Goal: Check status: Check status

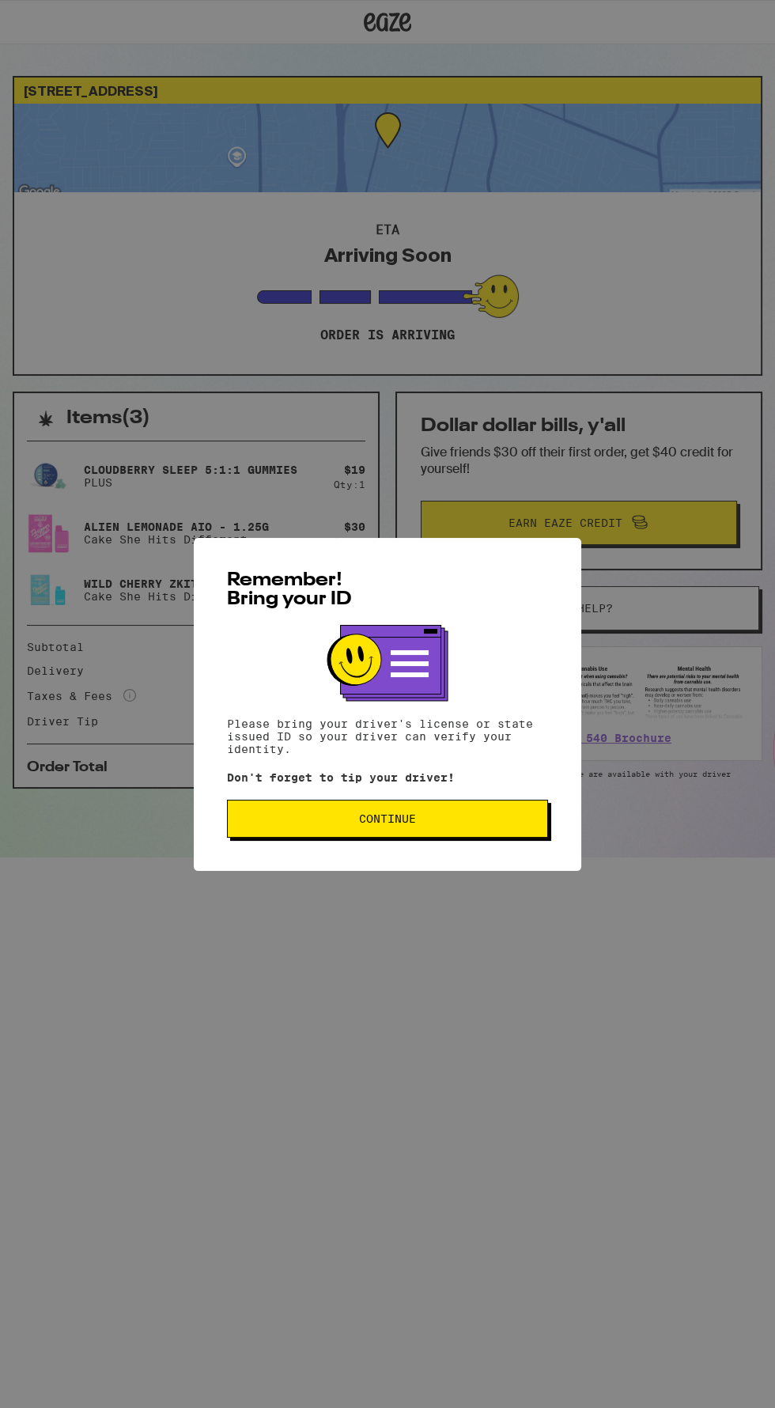
click at [357, 818] on span "Continue" at bounding box center [387, 818] width 294 height 11
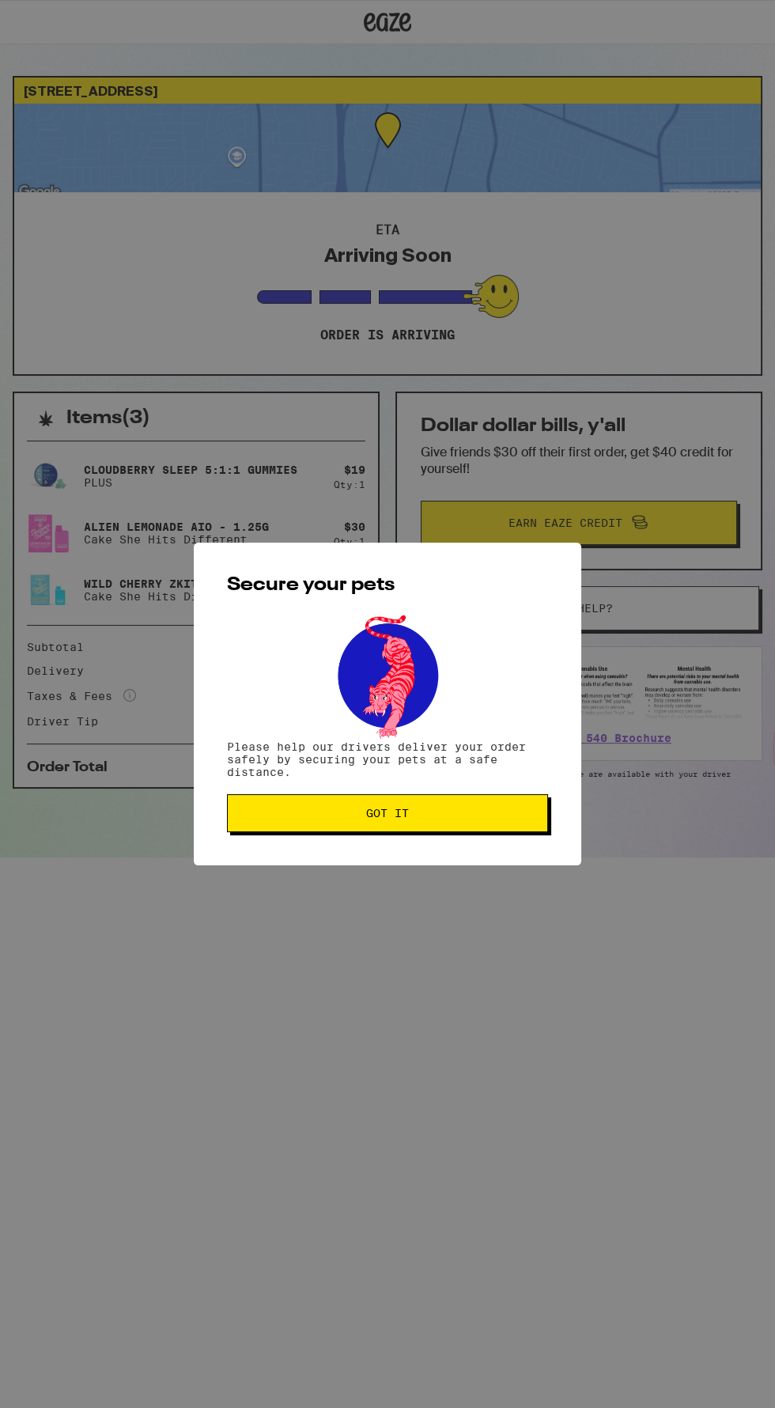
click at [349, 814] on span "Got it" at bounding box center [387, 812] width 294 height 11
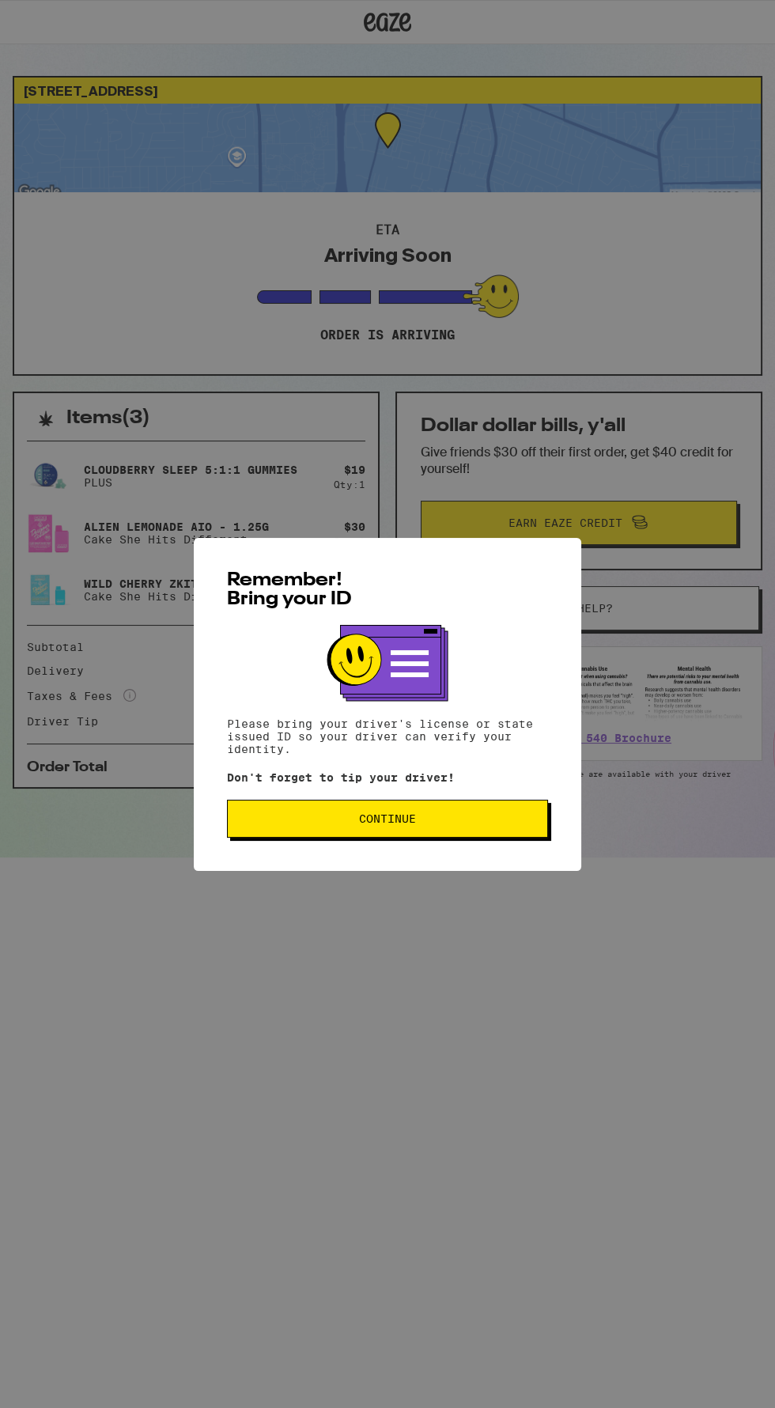
click at [310, 824] on span "Continue" at bounding box center [387, 818] width 294 height 11
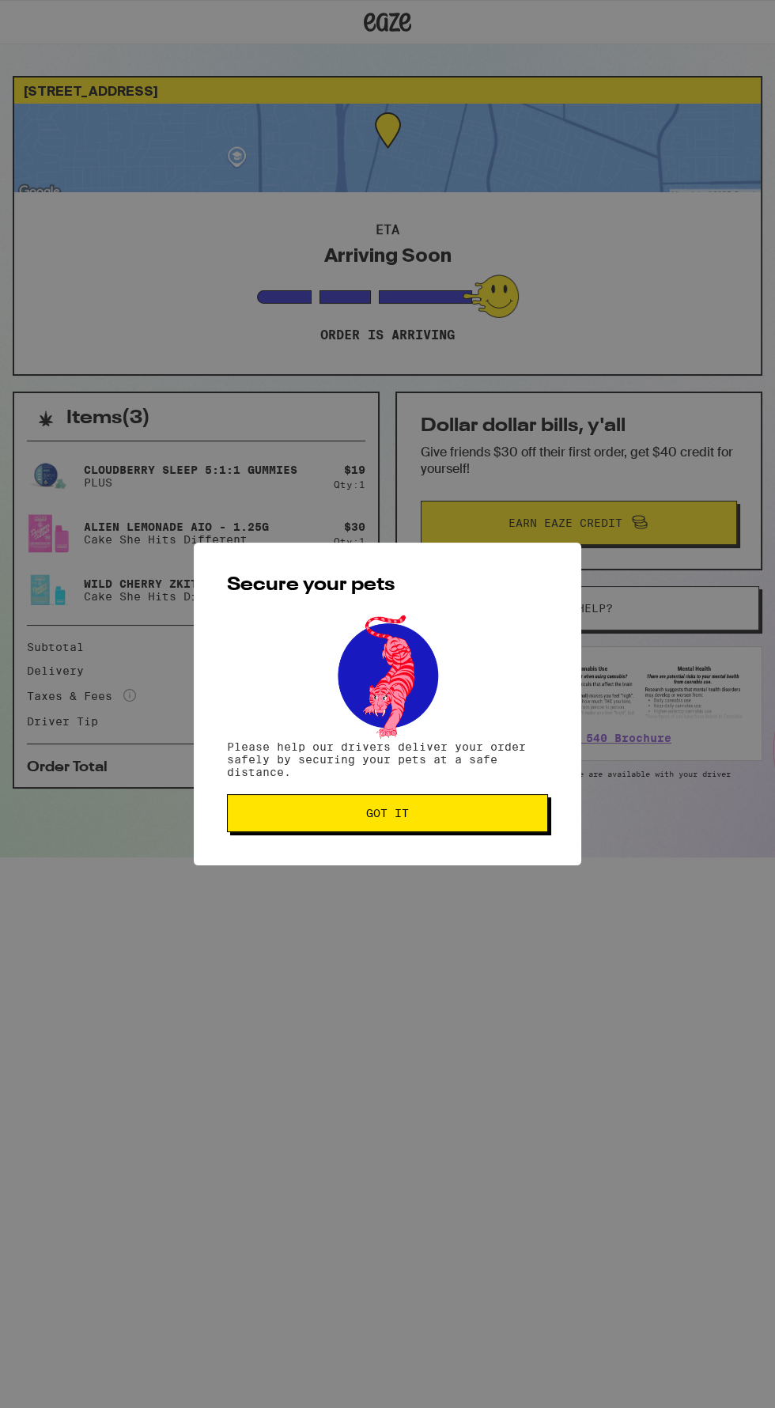
click at [331, 800] on button "Got it" at bounding box center [387, 813] width 321 height 38
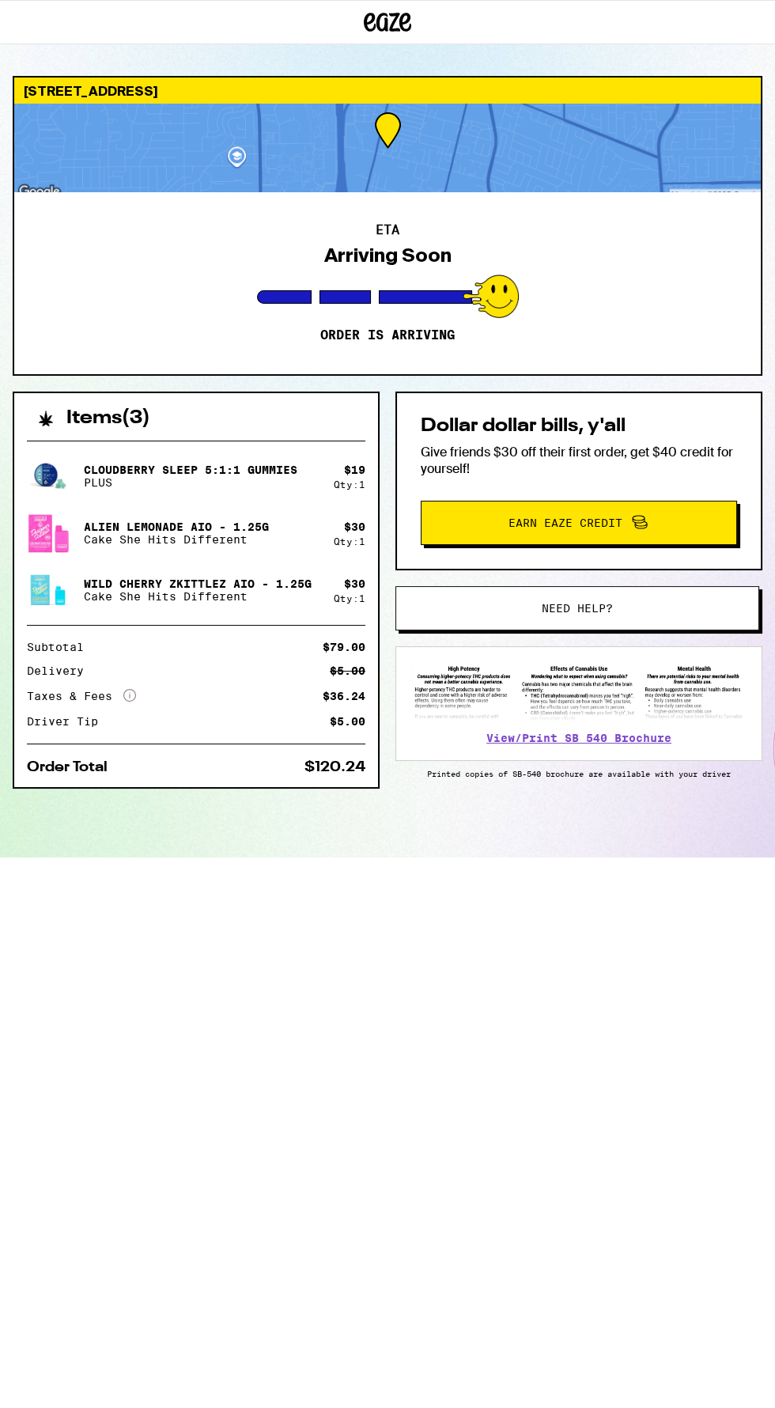
click at [635, 172] on div at bounding box center [387, 148] width 746 height 89
click at [441, 130] on div at bounding box center [387, 148] width 746 height 89
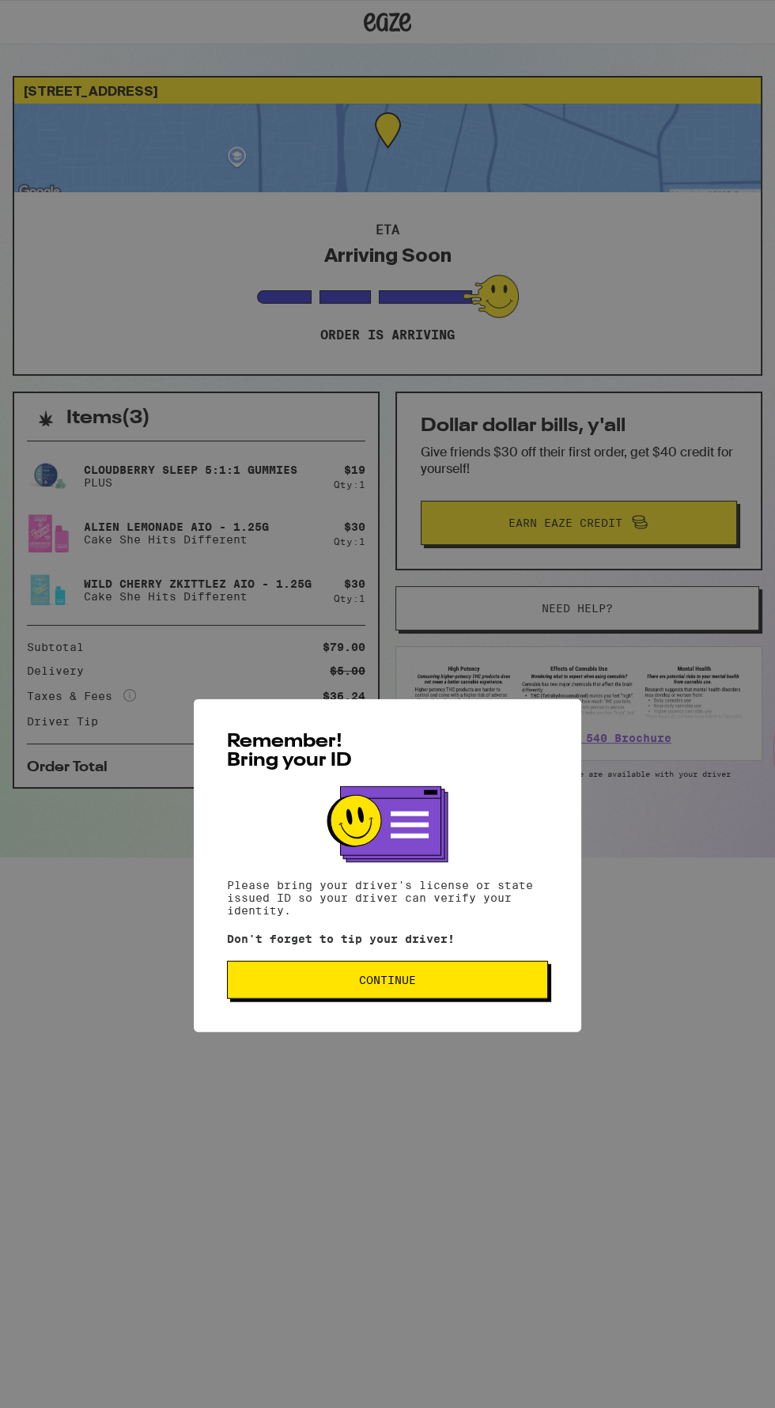
click at [297, 822] on span "Continue" at bounding box center [387, 818] width 294 height 11
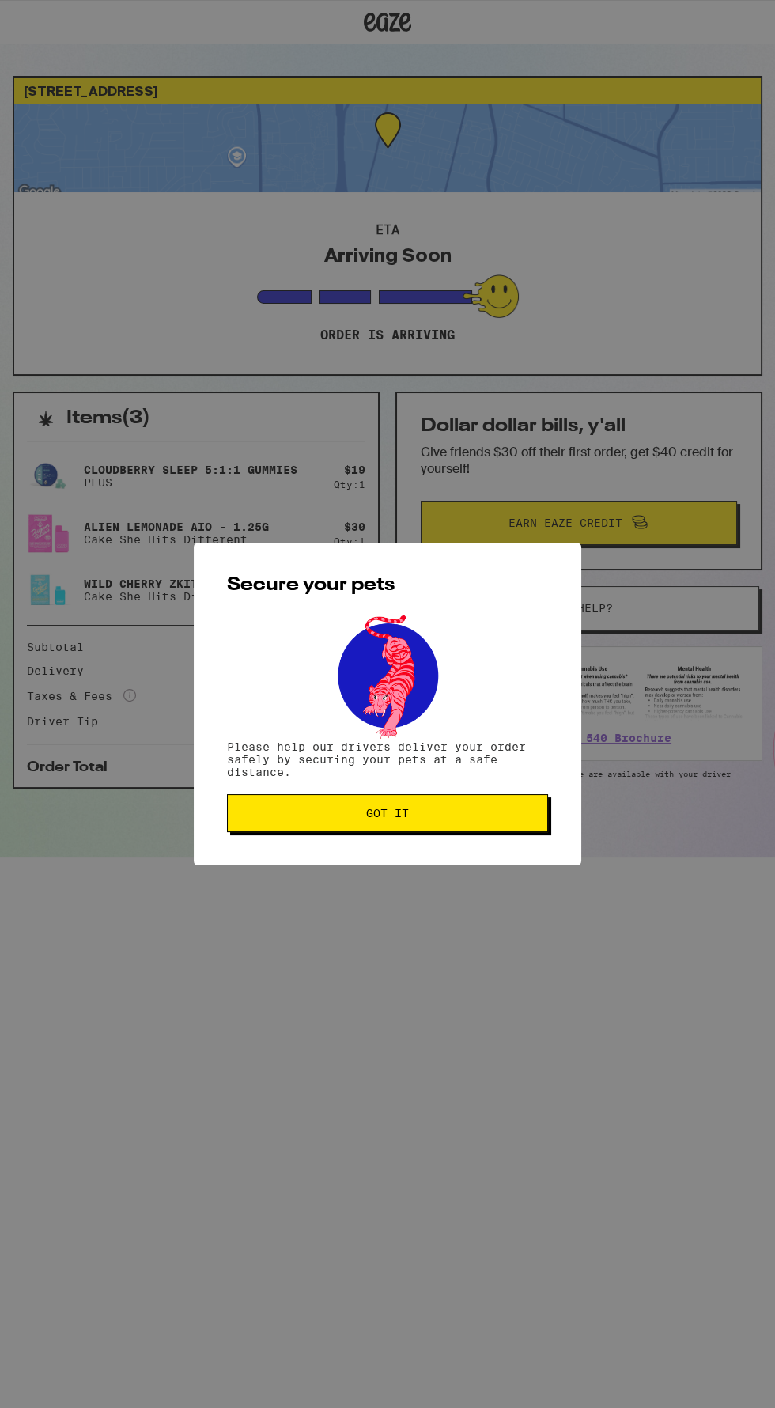
click at [458, 815] on span "Got it" at bounding box center [387, 812] width 294 height 11
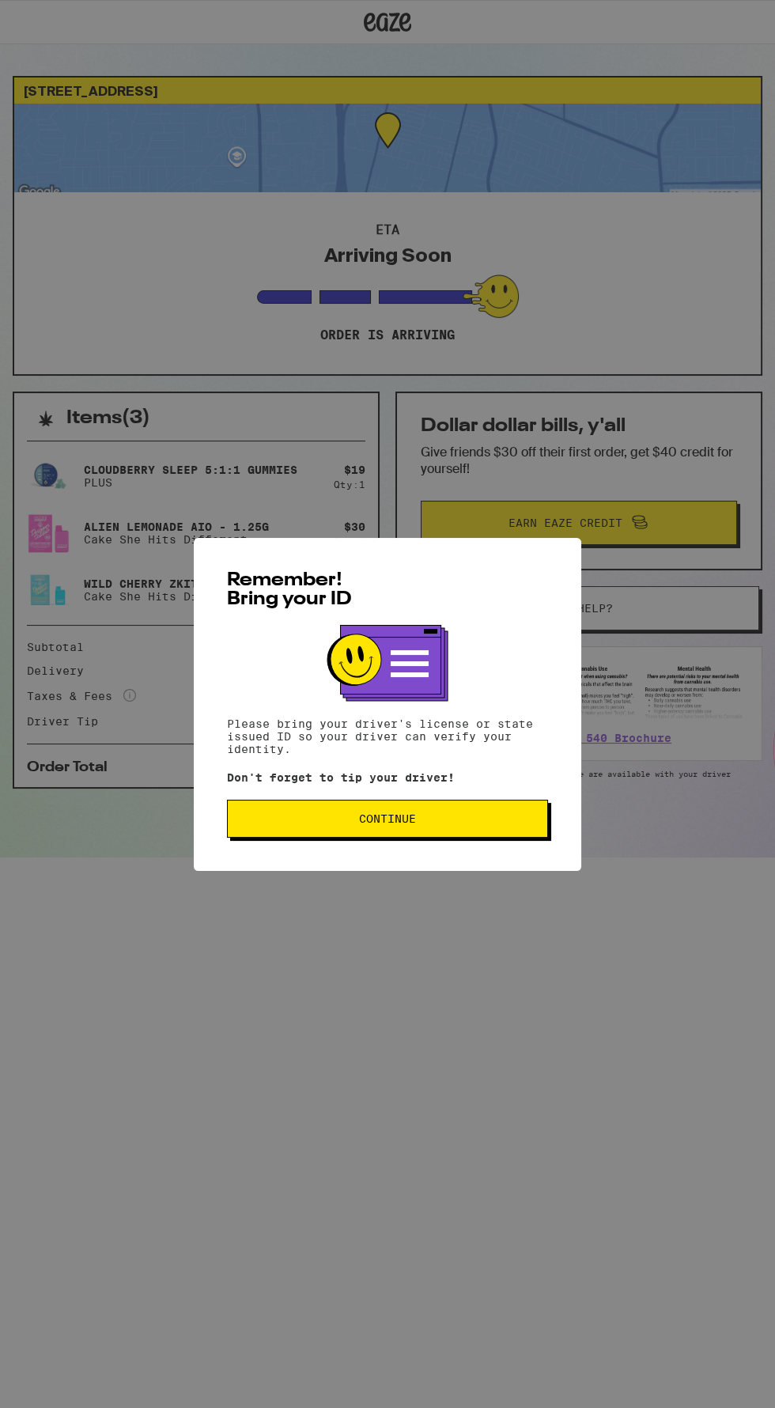
click at [447, 821] on span "Continue" at bounding box center [387, 818] width 294 height 11
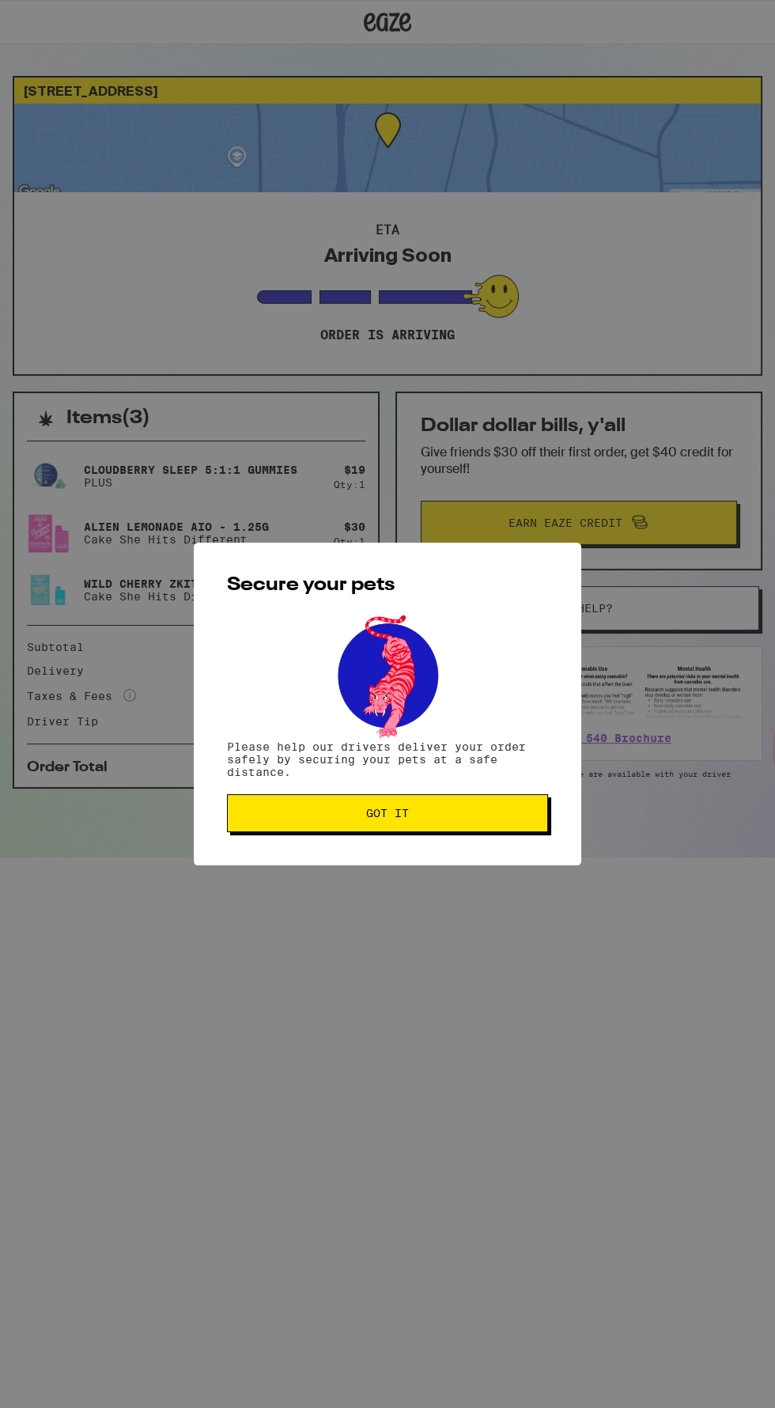
click at [456, 825] on button "Got it" at bounding box center [387, 813] width 321 height 38
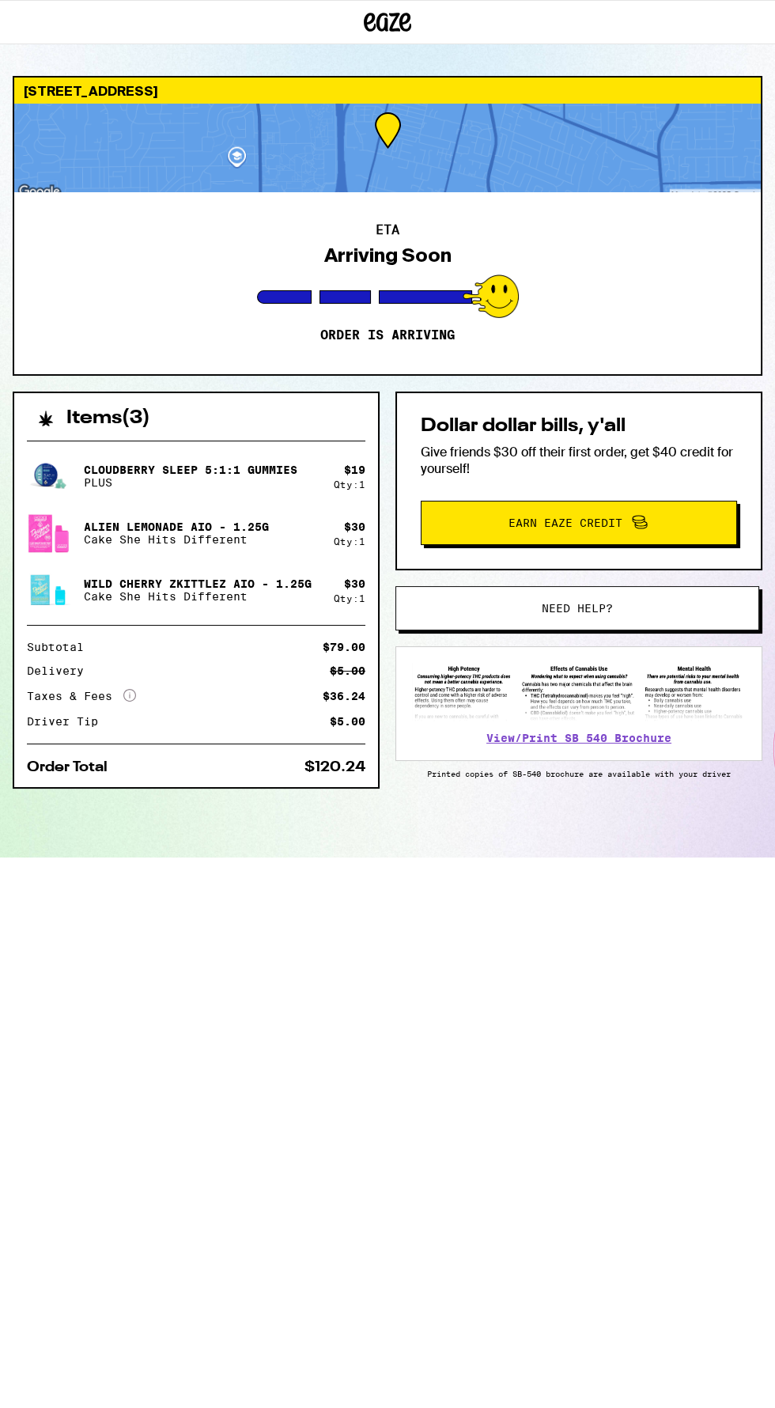
click at [567, 125] on div at bounding box center [387, 148] width 746 height 89
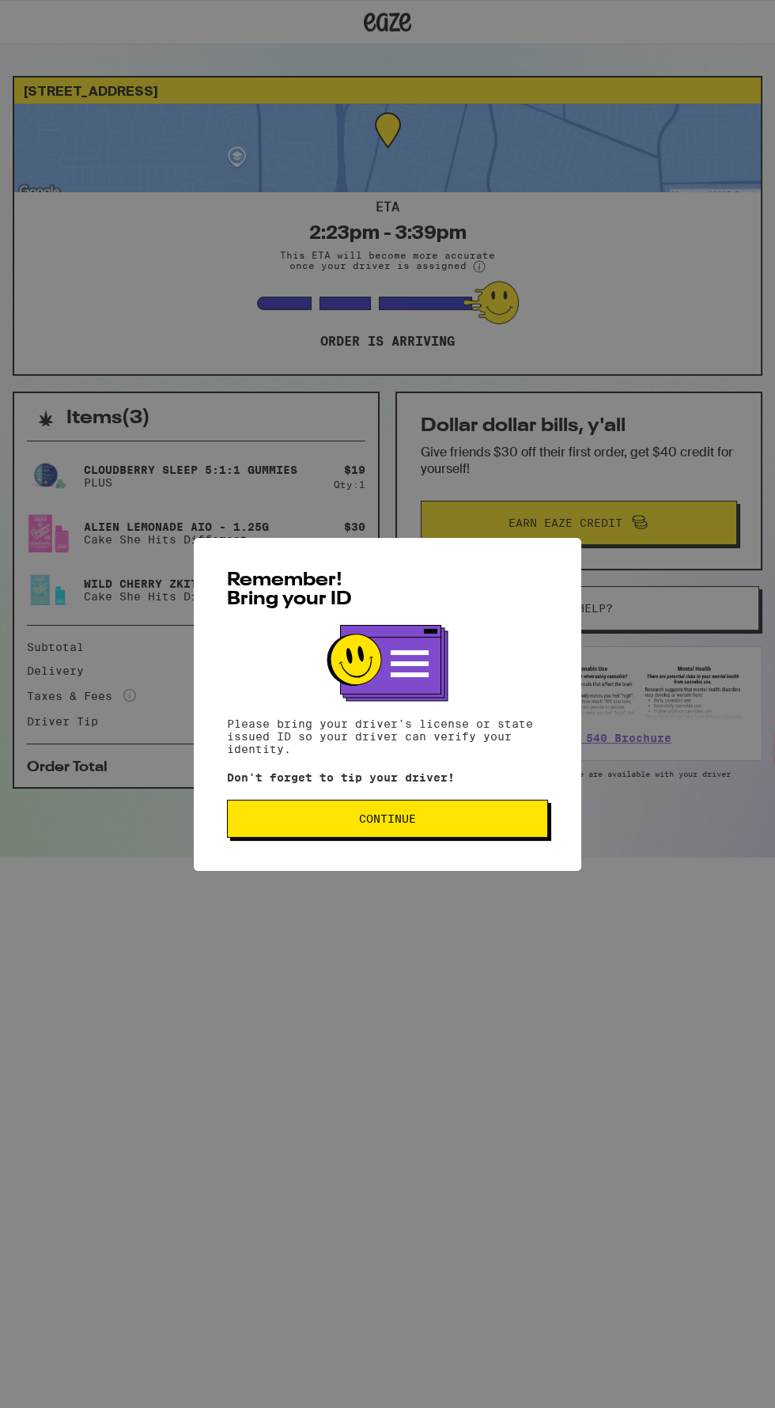
click at [481, 820] on span "Continue" at bounding box center [387, 818] width 294 height 11
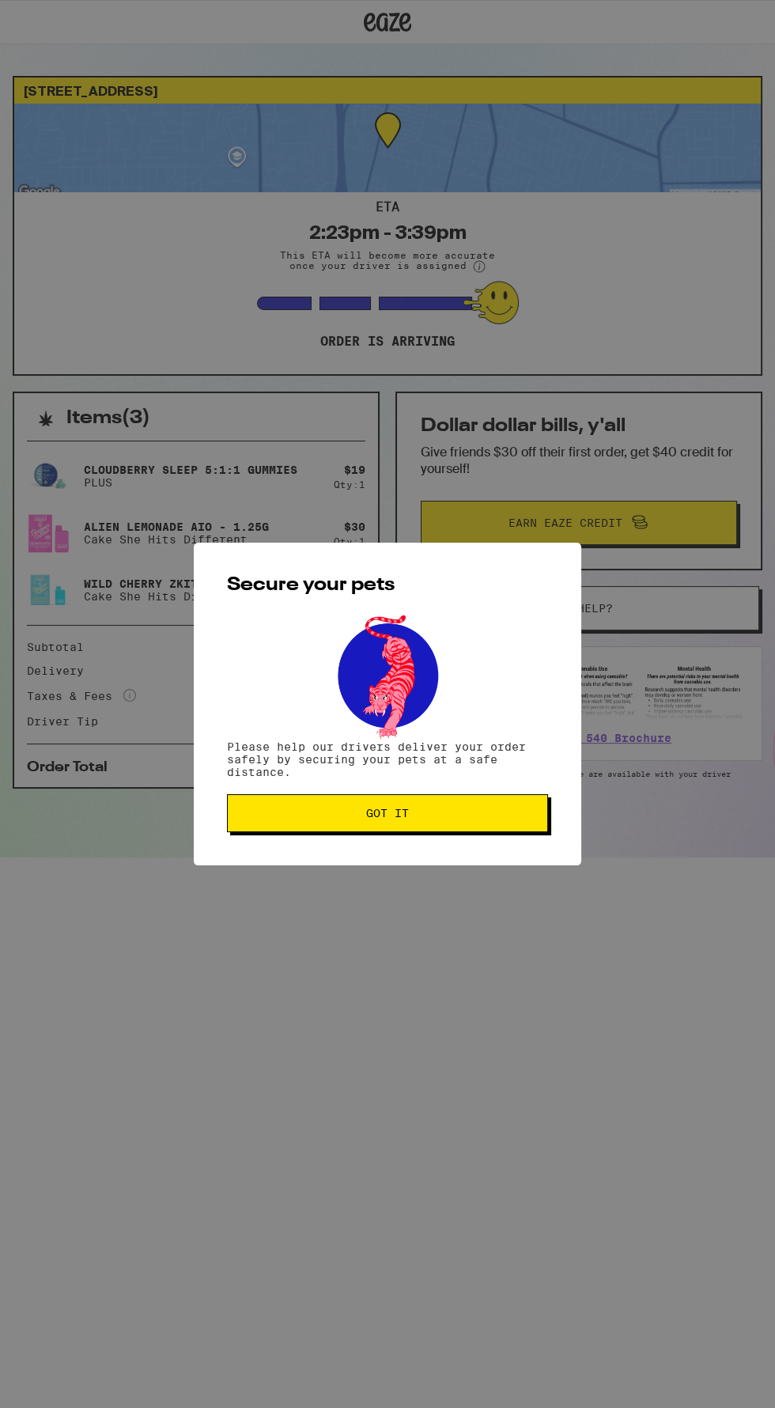
click at [501, 831] on button "Got it" at bounding box center [387, 813] width 321 height 38
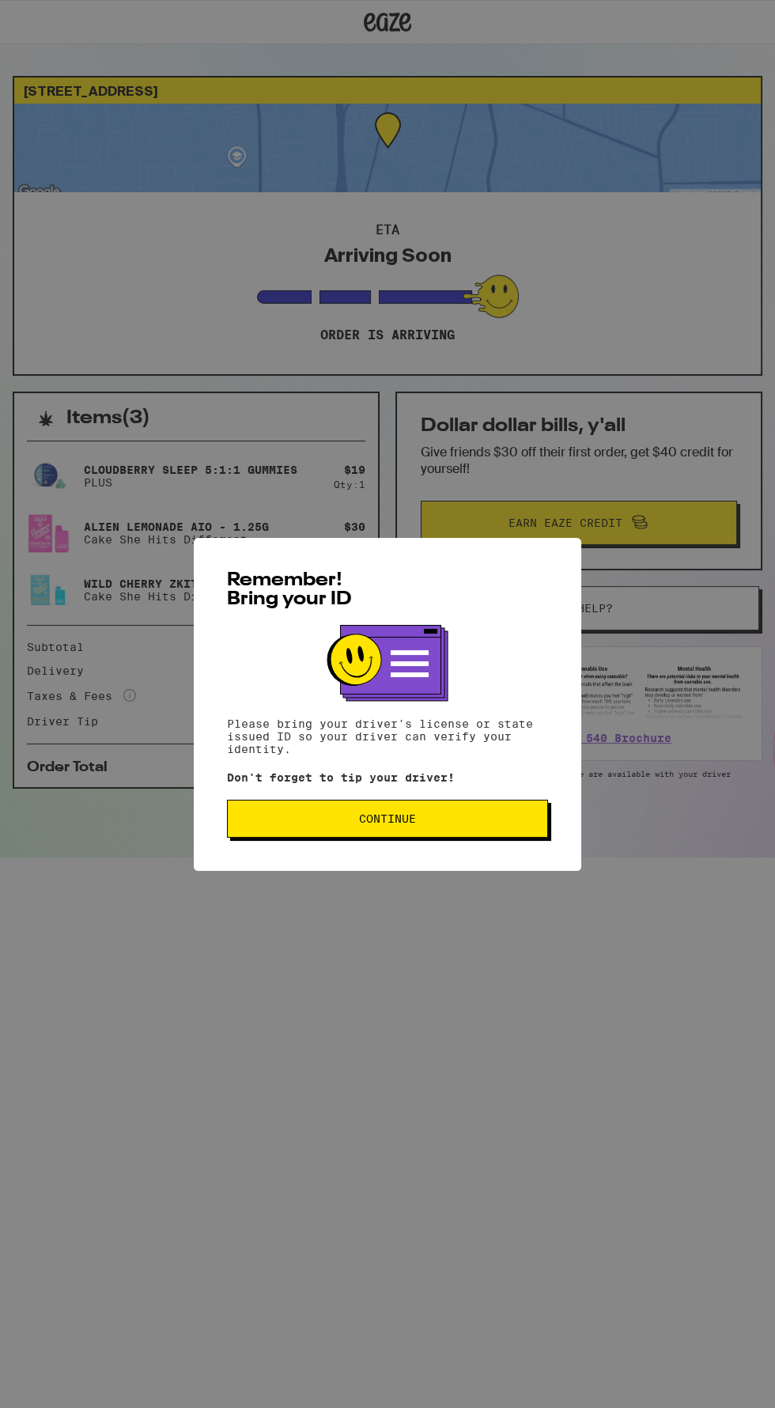
click at [482, 837] on button "Continue" at bounding box center [387, 818] width 321 height 38
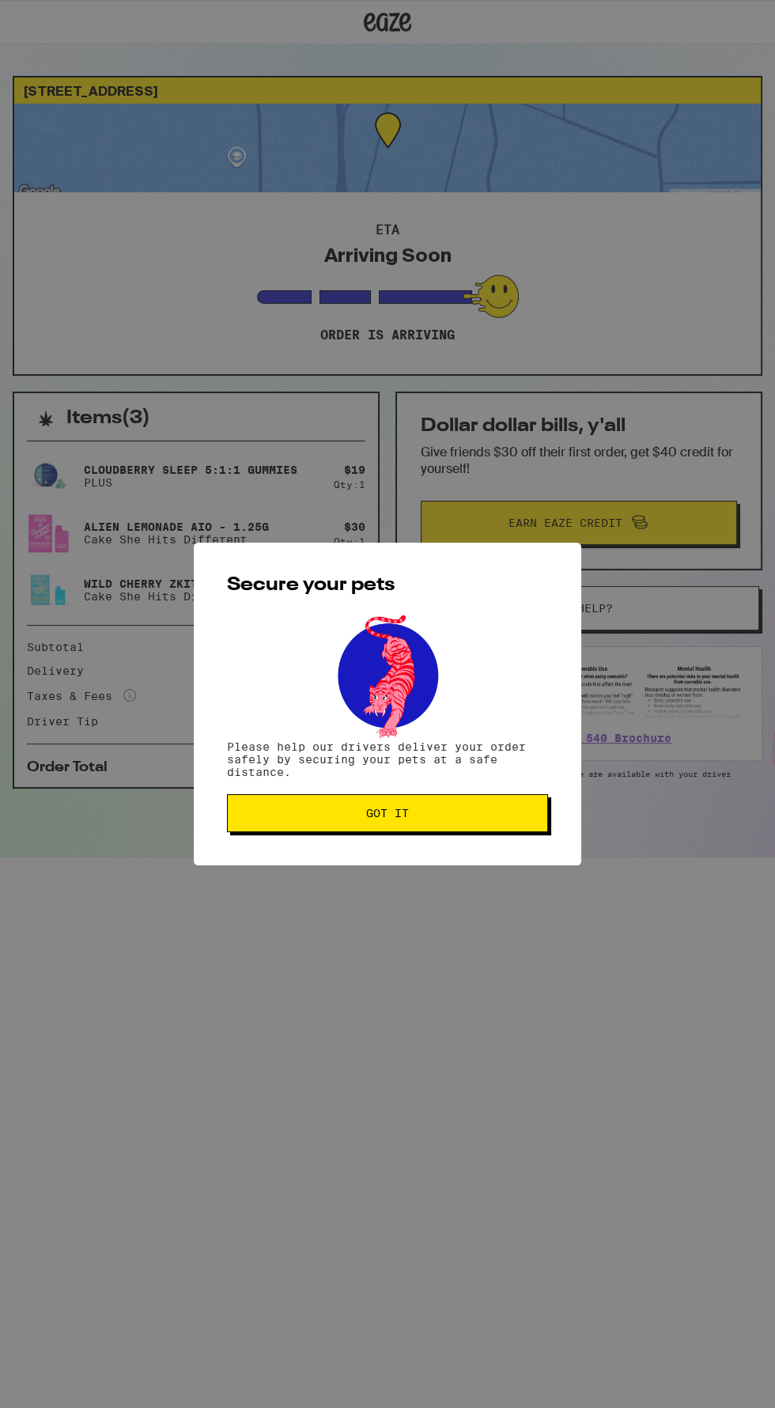
click at [494, 815] on span "Got it" at bounding box center [387, 812] width 294 height 11
